Goal: Obtain resource: Download file/media

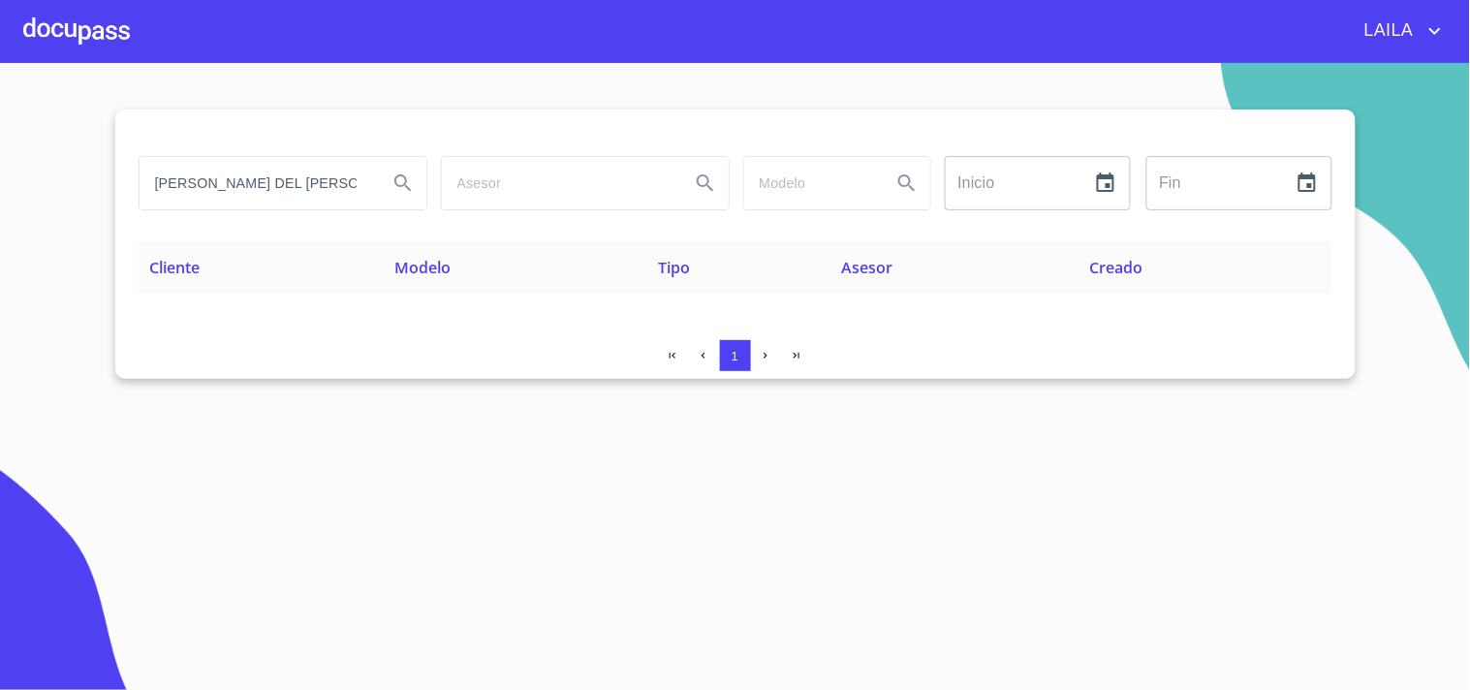
click at [254, 182] on input "[PERSON_NAME] DEL [PERSON_NAME]" at bounding box center [256, 183] width 233 height 52
type input "[PERSON_NAME] [PERSON_NAME]"
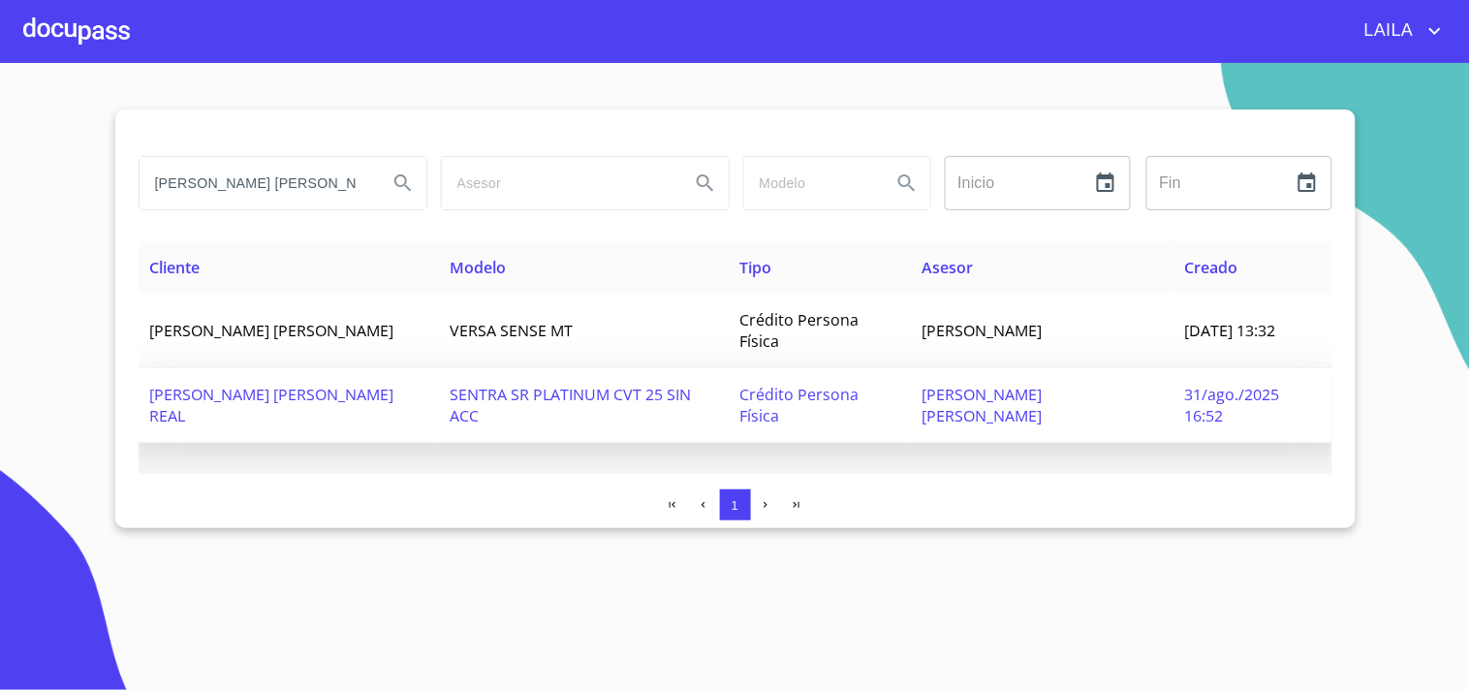
click at [325, 391] on span "[PERSON_NAME] [PERSON_NAME] REAL" at bounding box center [272, 405] width 244 height 43
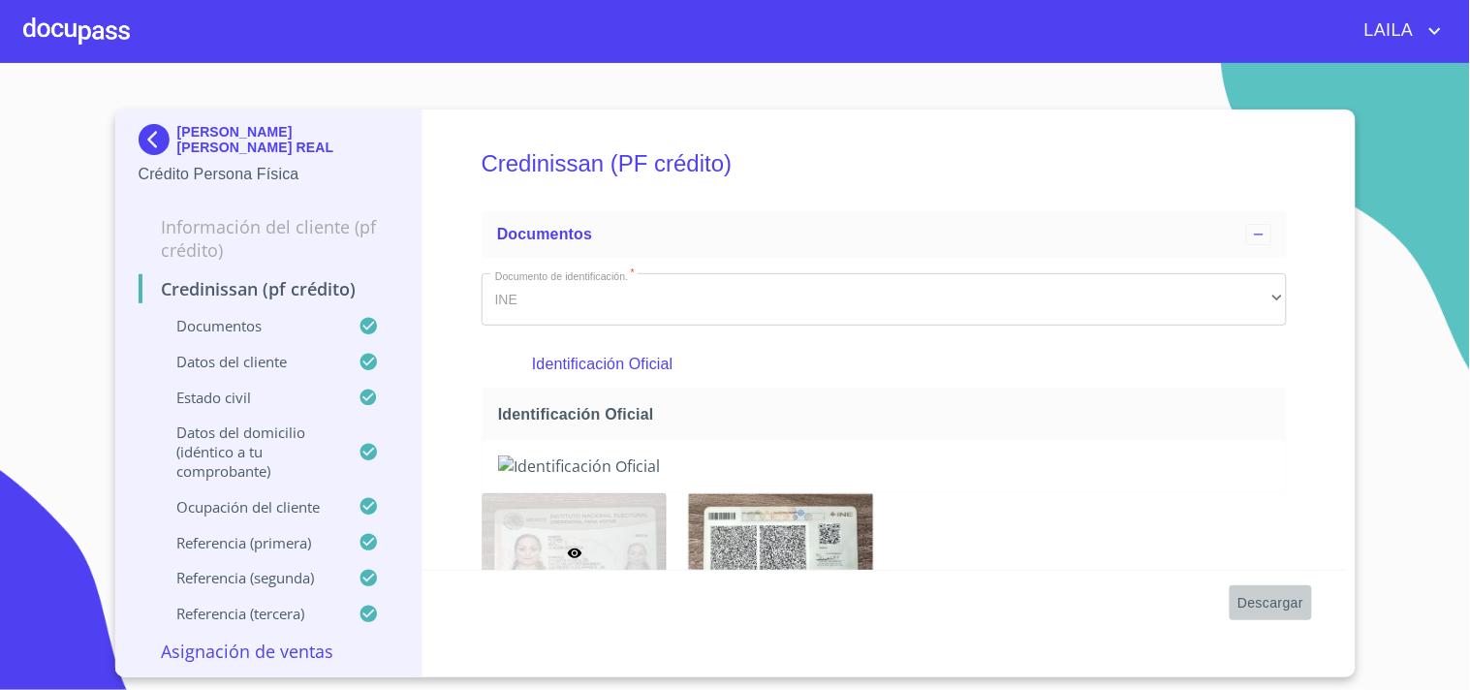
click at [1274, 602] on span "Descargar" at bounding box center [1271, 603] width 66 height 24
click at [153, 137] on img at bounding box center [158, 139] width 39 height 31
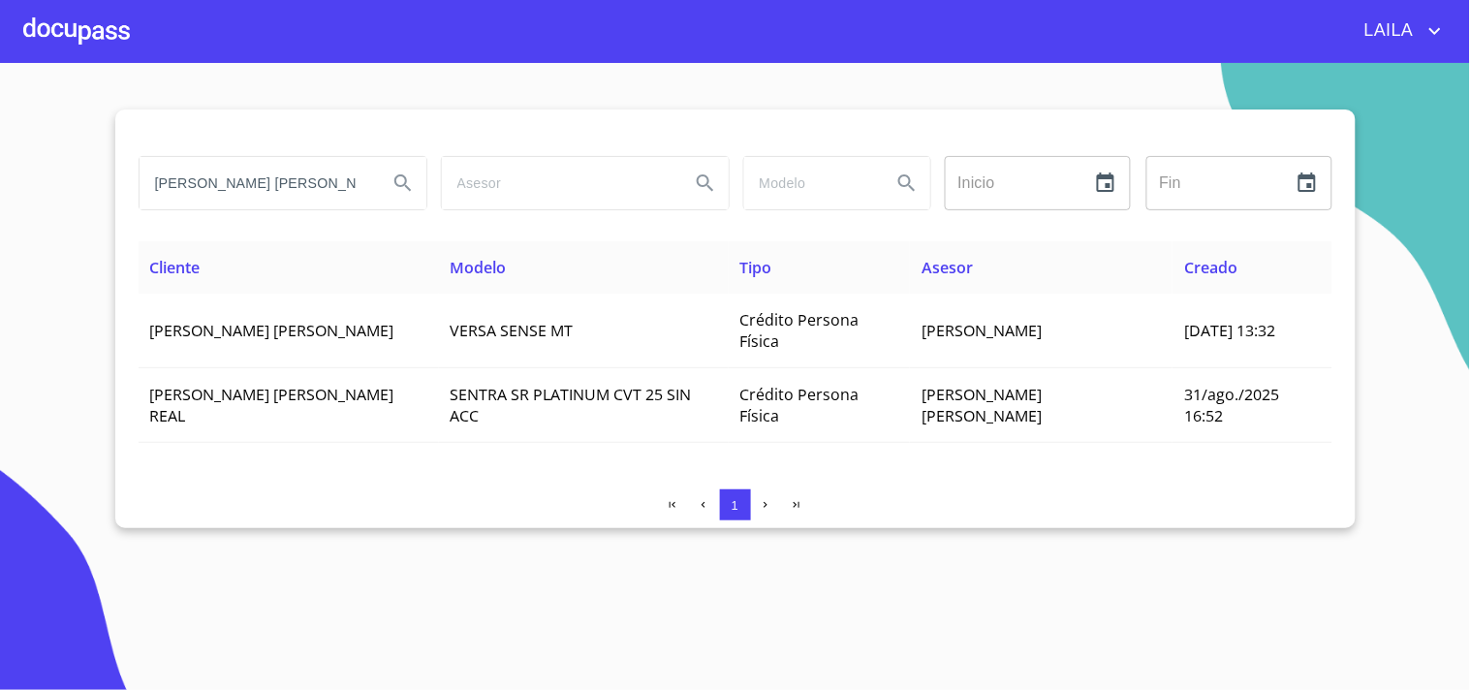
click at [346, 177] on input "[PERSON_NAME] [PERSON_NAME]" at bounding box center [256, 183] width 233 height 52
click at [347, 177] on input "[PERSON_NAME] [PERSON_NAME]" at bounding box center [256, 183] width 233 height 52
paste input "[URL][DOMAIN_NAME]"
click at [199, 177] on input "[URL][DOMAIN_NAME]" at bounding box center [256, 183] width 233 height 52
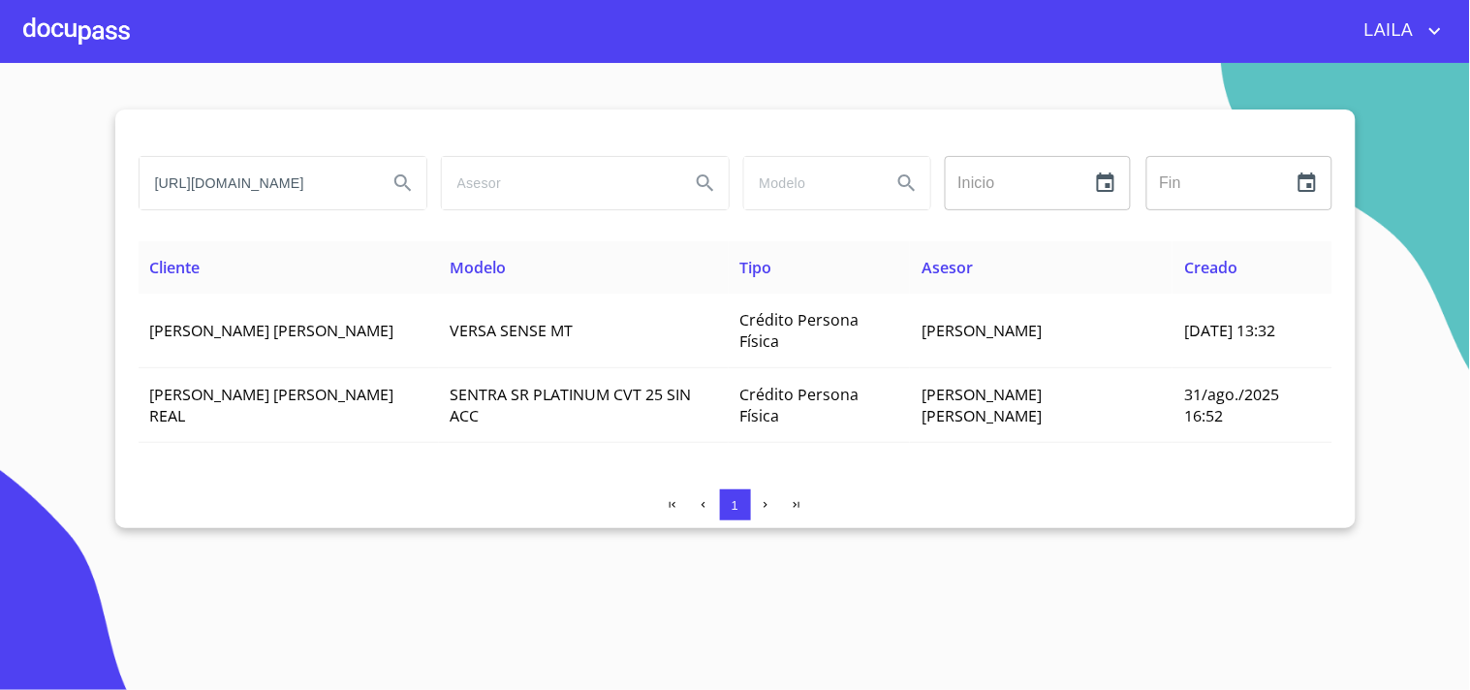
click at [199, 177] on input "[URL][DOMAIN_NAME]" at bounding box center [256, 183] width 233 height 52
paste input "[PERSON_NAME] [PERSON_NAME]"
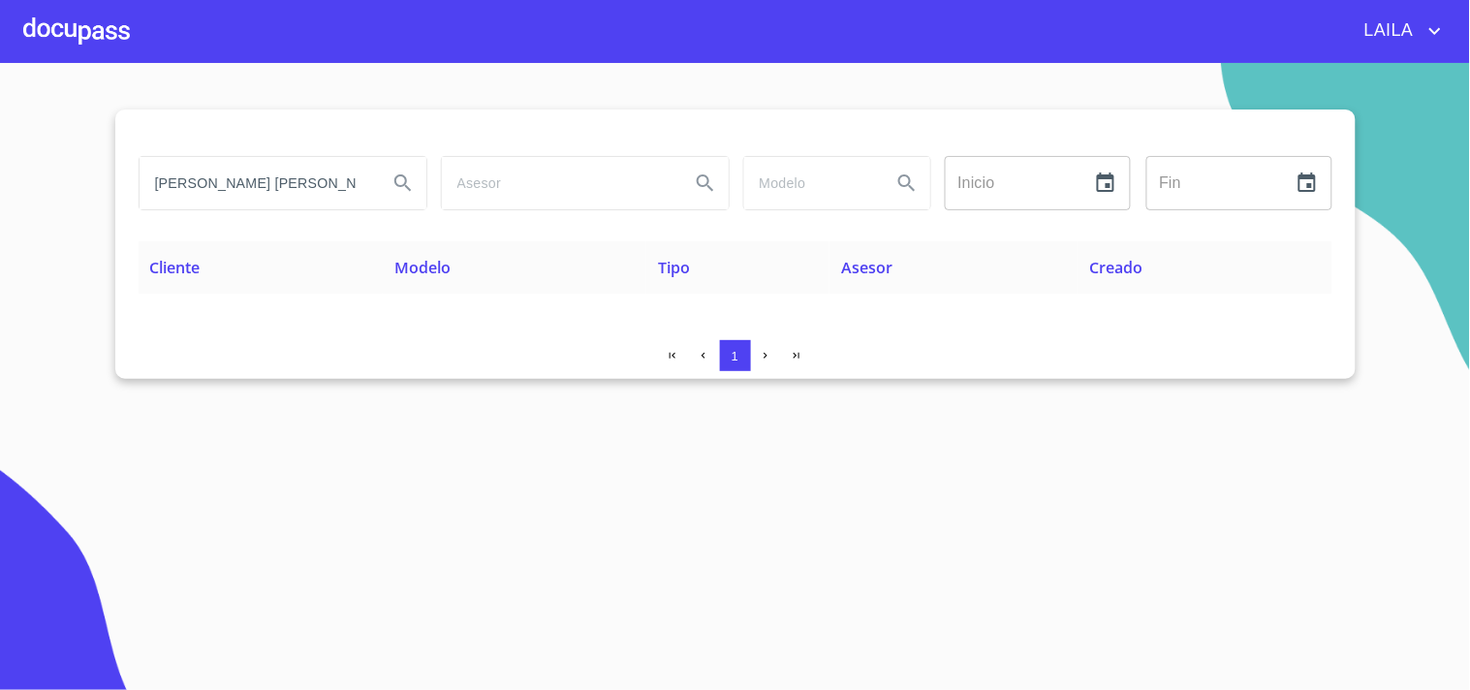
drag, startPoint x: 369, startPoint y: 190, endPoint x: 0, endPoint y: 166, distance: 370.1
click at [0, 166] on section "[PERSON_NAME] [PERSON_NAME] ​ Fin ​ Cliente Modelo Tipo Asesor Creado 1" at bounding box center [735, 376] width 1470 height 627
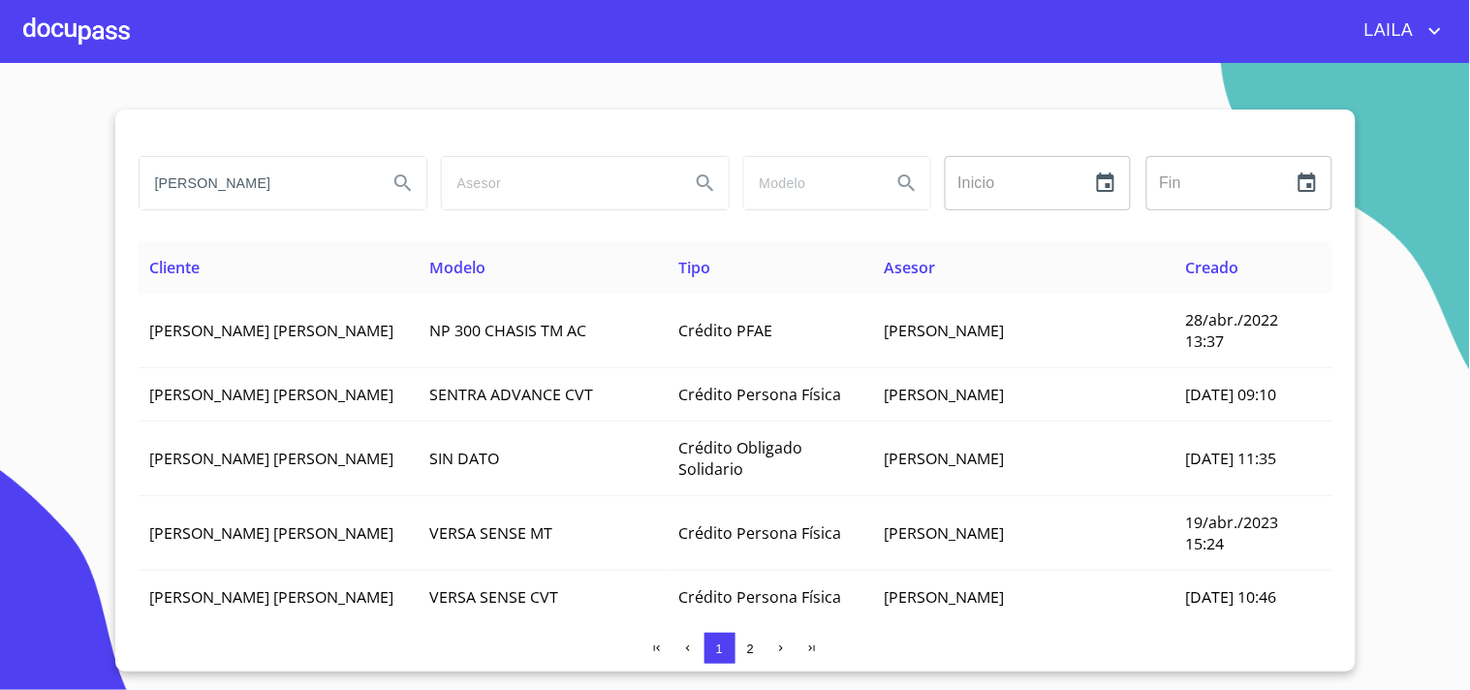
scroll to position [215, 0]
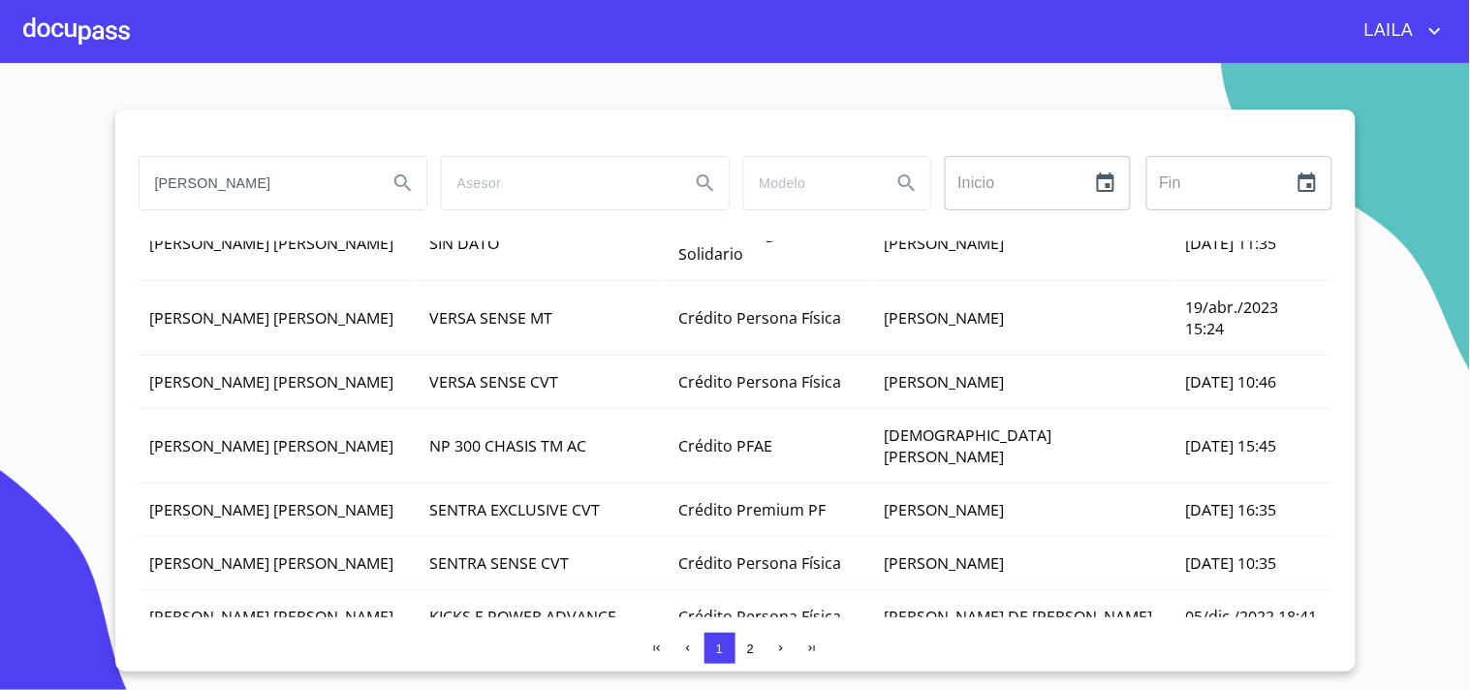
click at [259, 206] on input "[PERSON_NAME]" at bounding box center [256, 183] width 233 height 52
type input "[PERSON_NAME]"
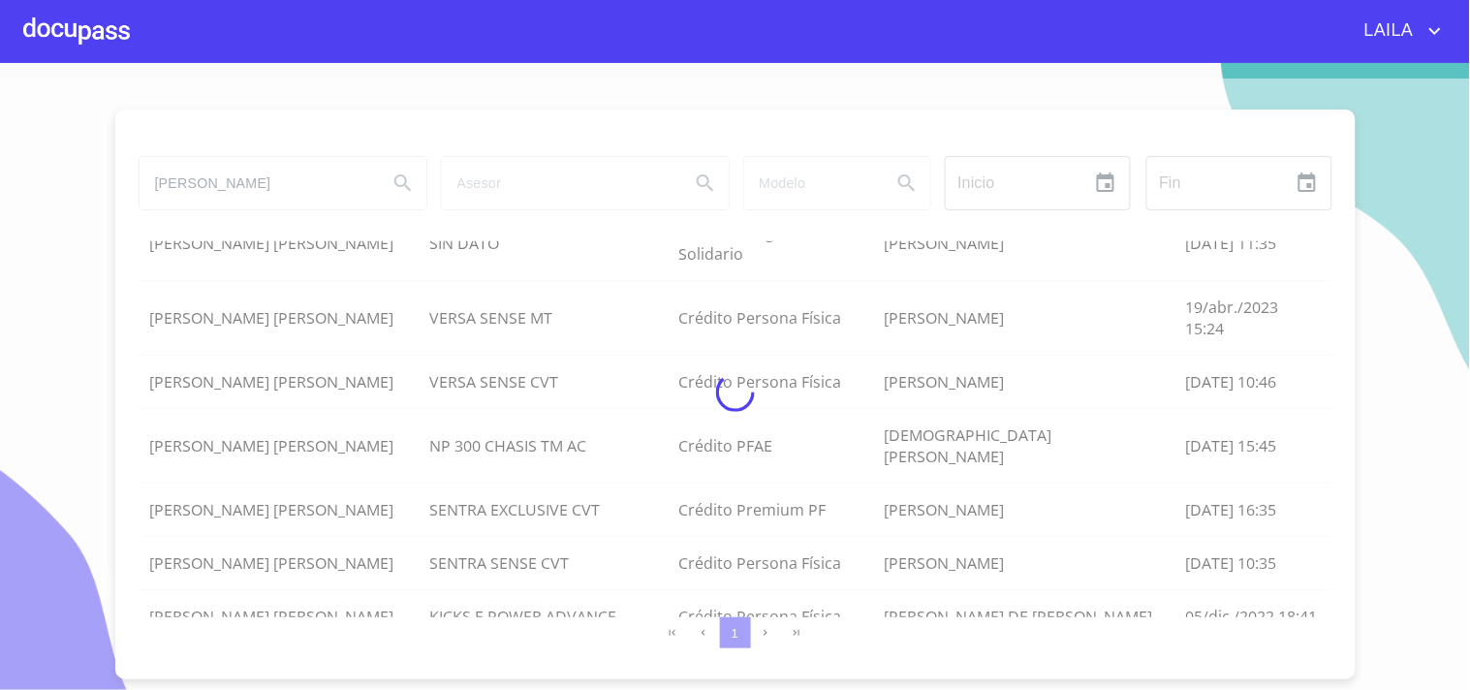
scroll to position [0, 0]
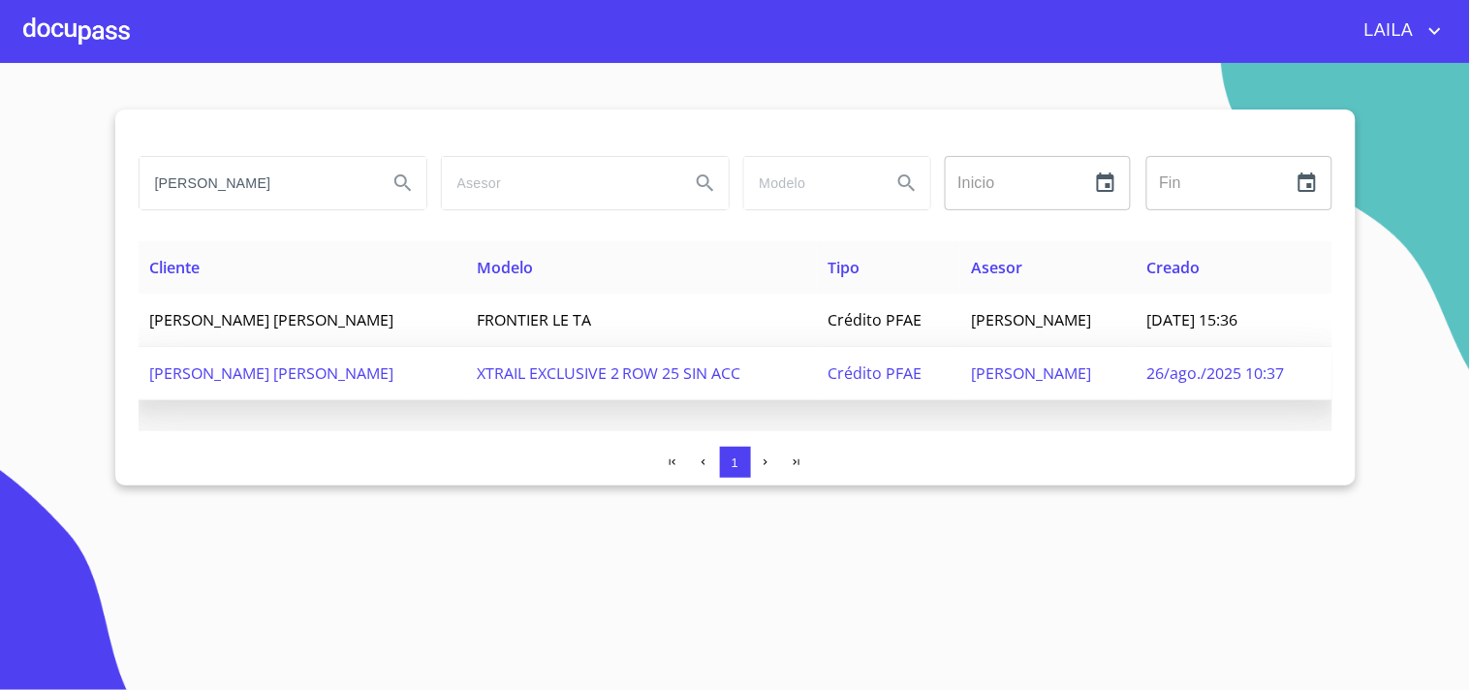
click at [320, 368] on span "[PERSON_NAME] [PERSON_NAME]" at bounding box center [272, 372] width 244 height 21
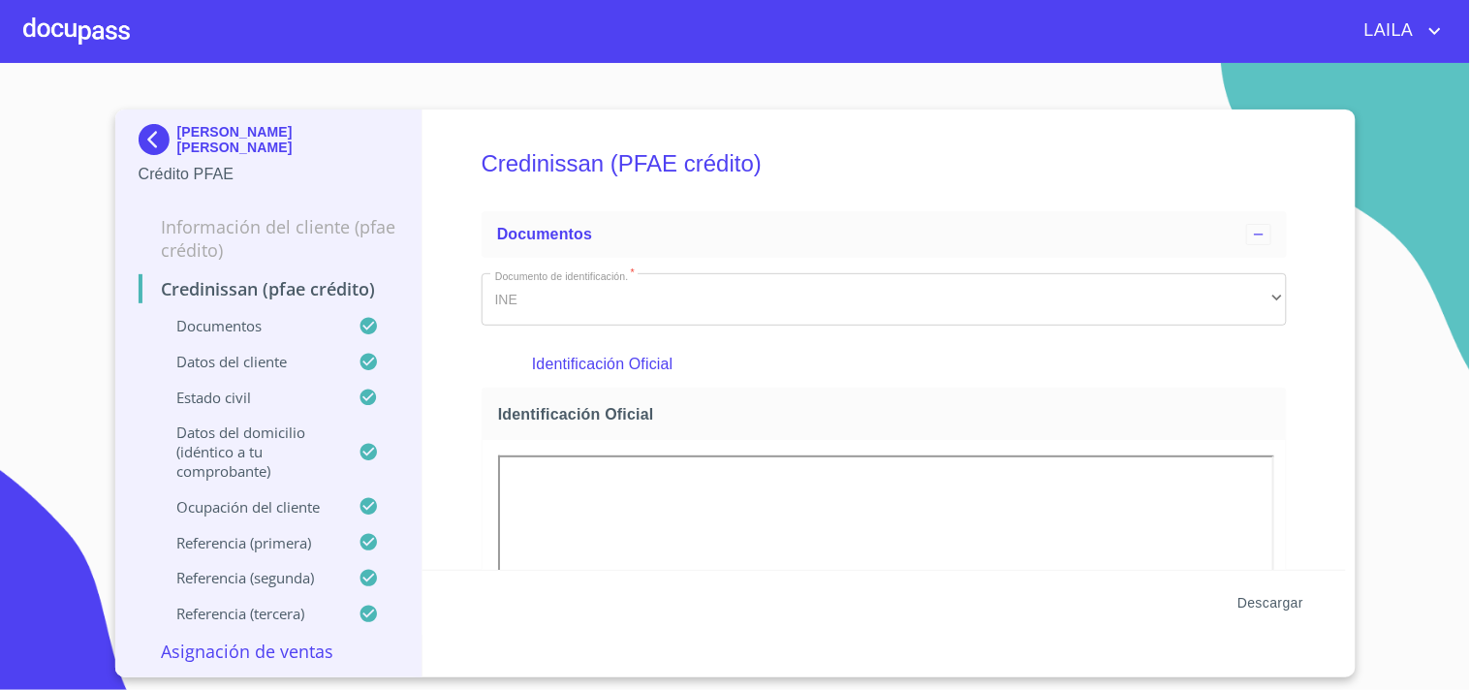
click at [1289, 602] on span "Descargar" at bounding box center [1271, 603] width 66 height 24
click at [167, 136] on img at bounding box center [158, 139] width 39 height 31
